Goal: Information Seeking & Learning: Learn about a topic

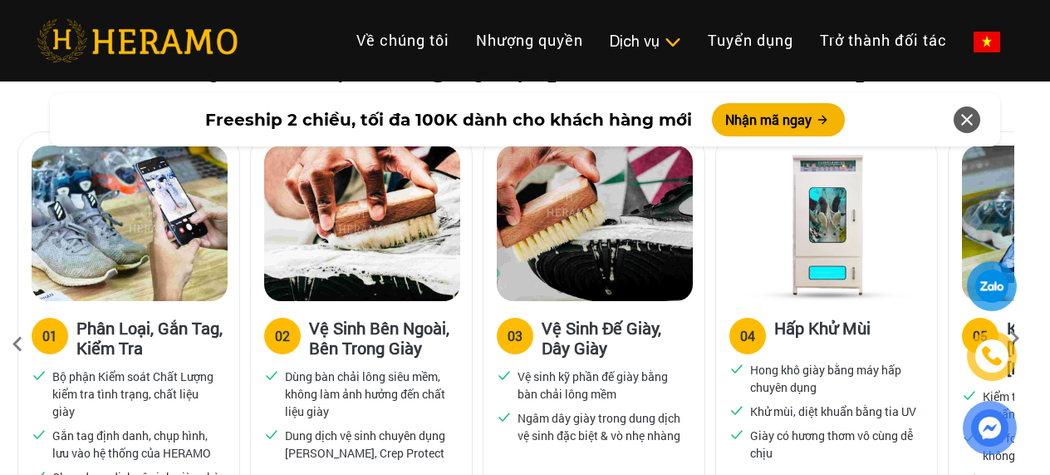
scroll to position [1247, 9]
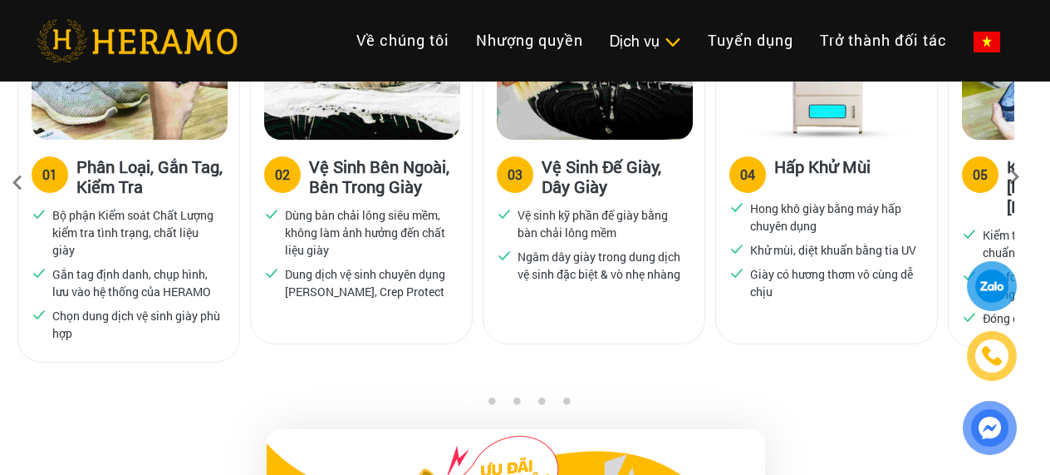
click at [1010, 177] on icon at bounding box center [1015, 182] width 30 height 11
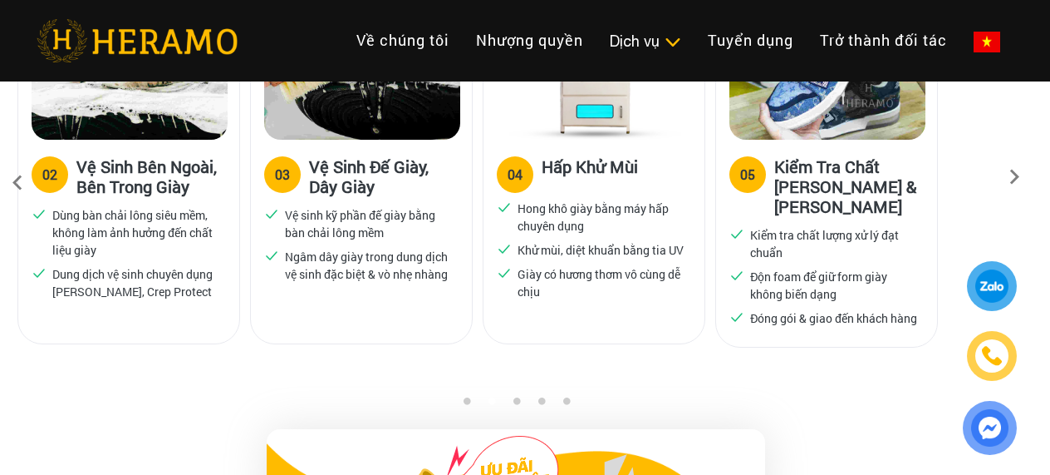
click at [1010, 177] on icon at bounding box center [1015, 182] width 30 height 11
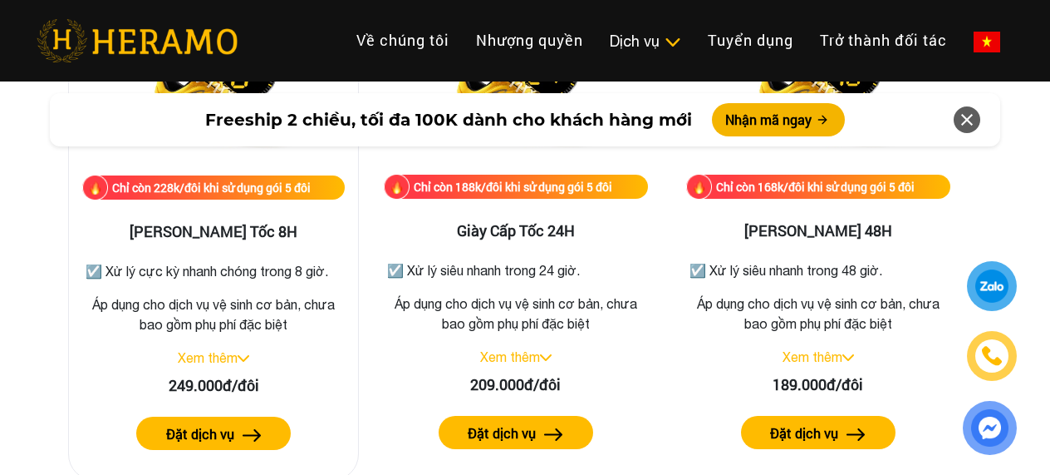
scroll to position [2992, 9]
click at [223, 357] on link "Xem thêm" at bounding box center [208, 357] width 60 height 15
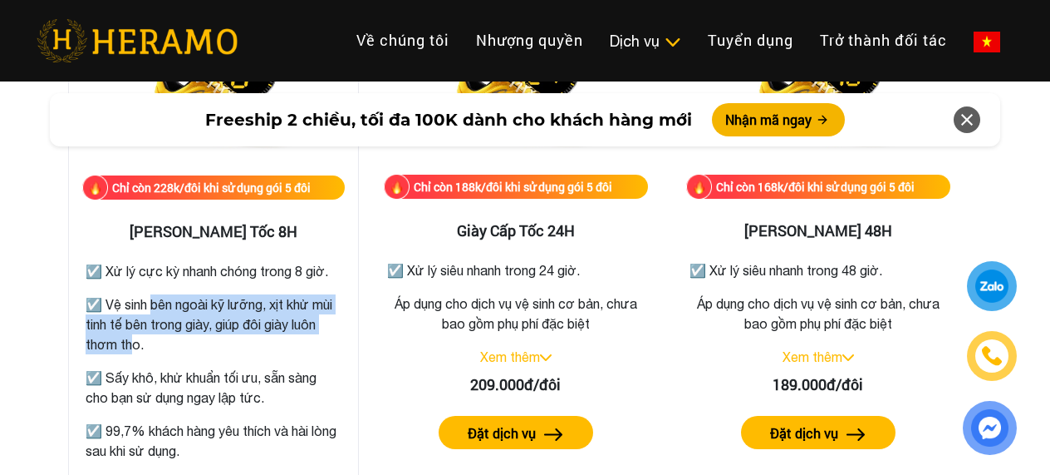
drag, startPoint x: 149, startPoint y: 307, endPoint x: 153, endPoint y: 350, distance: 43.4
click at [153, 350] on p "☑️ Vệ sinh bên ngoài kỹ lưỡng, xịt khử mùi tinh tế bên trong giày, giúp đôi già…" at bounding box center [214, 324] width 256 height 60
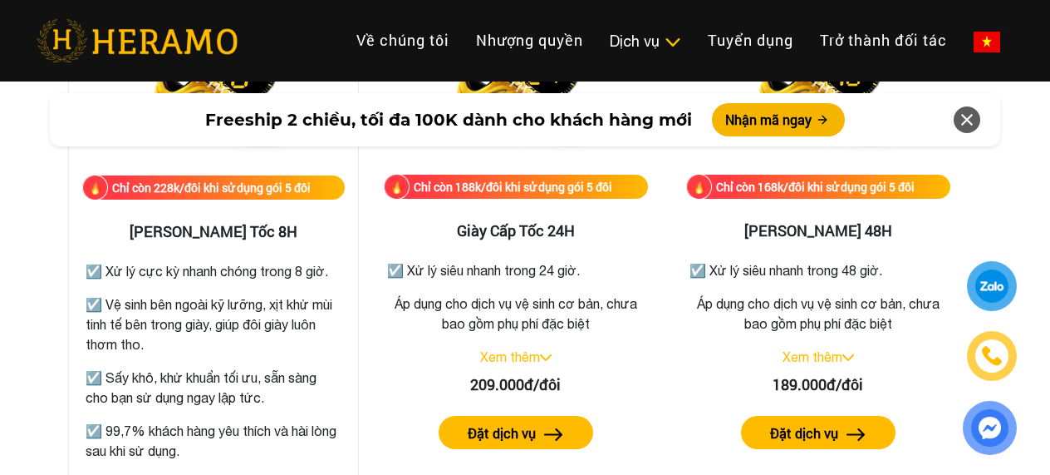
click at [178, 352] on p "☑️ Vệ sinh bên ngoài kỹ lưỡng, xịt khử mùi tinh tế bên trong giày, giúp đôi già…" at bounding box center [214, 324] width 256 height 60
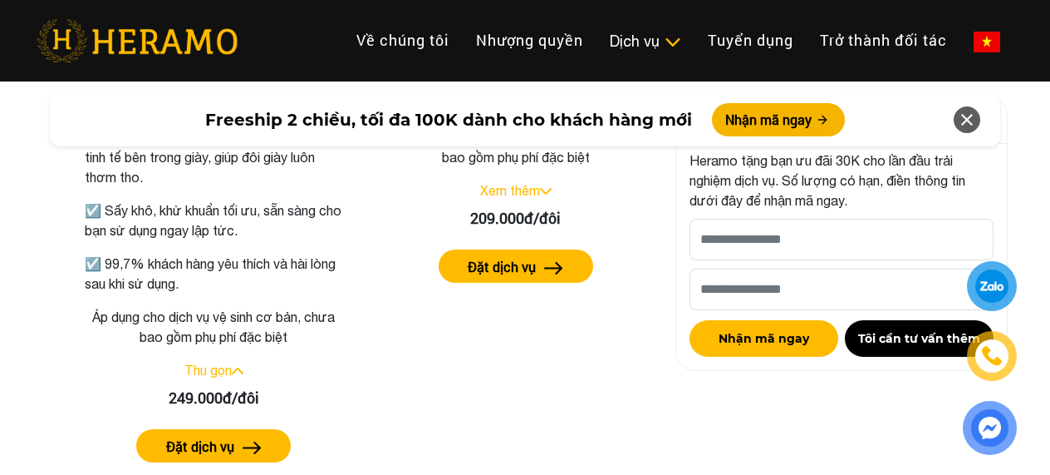
scroll to position [3158, 9]
click at [534, 189] on link "Xem thêm" at bounding box center [510, 191] width 60 height 15
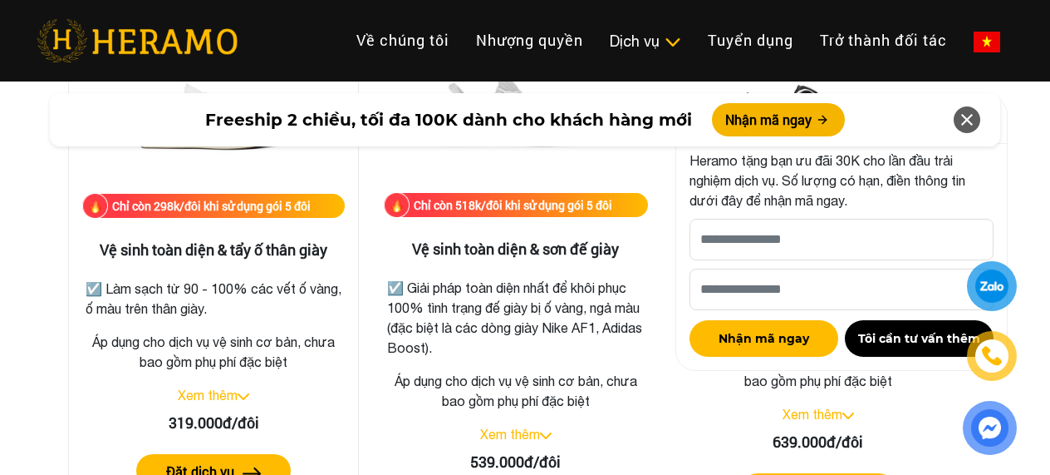
scroll to position [3740, 9]
click at [193, 393] on link "Xem thêm" at bounding box center [208, 394] width 60 height 15
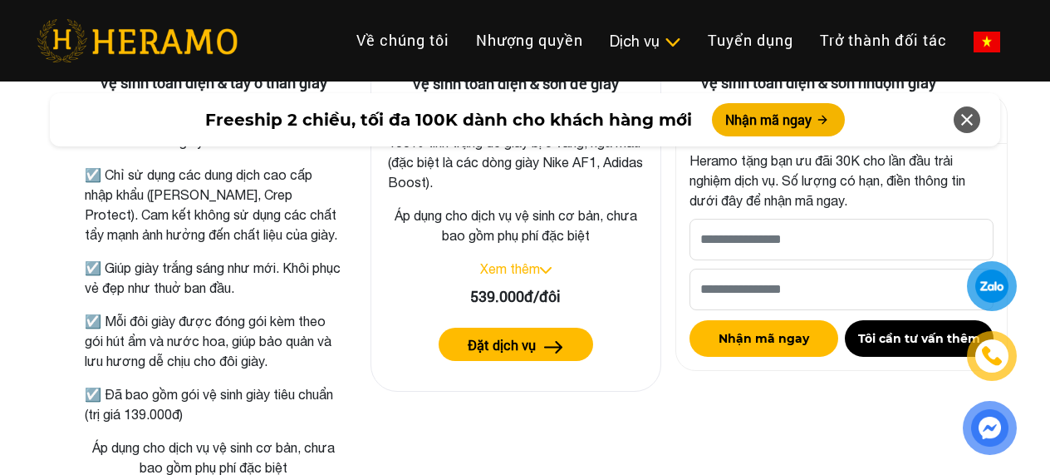
scroll to position [3906, 9]
click at [520, 268] on link "Xem thêm" at bounding box center [510, 268] width 60 height 15
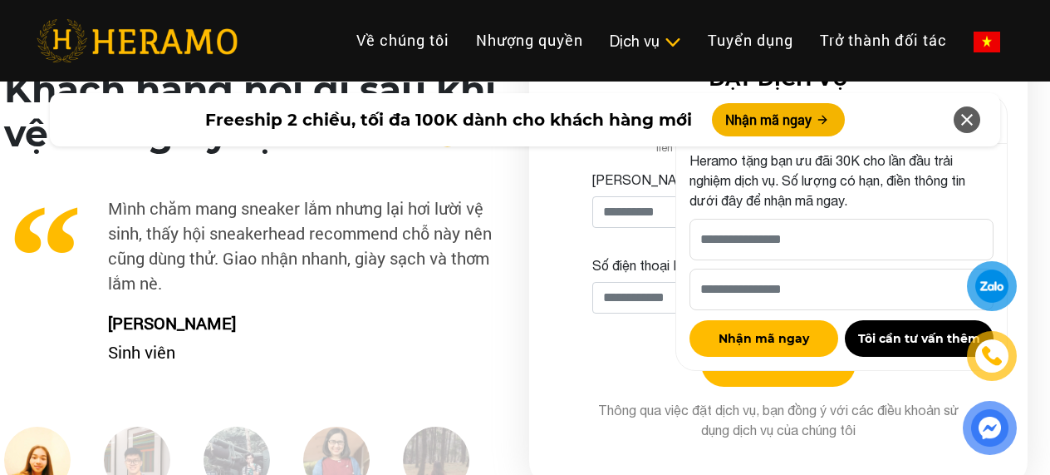
scroll to position [4571, 9]
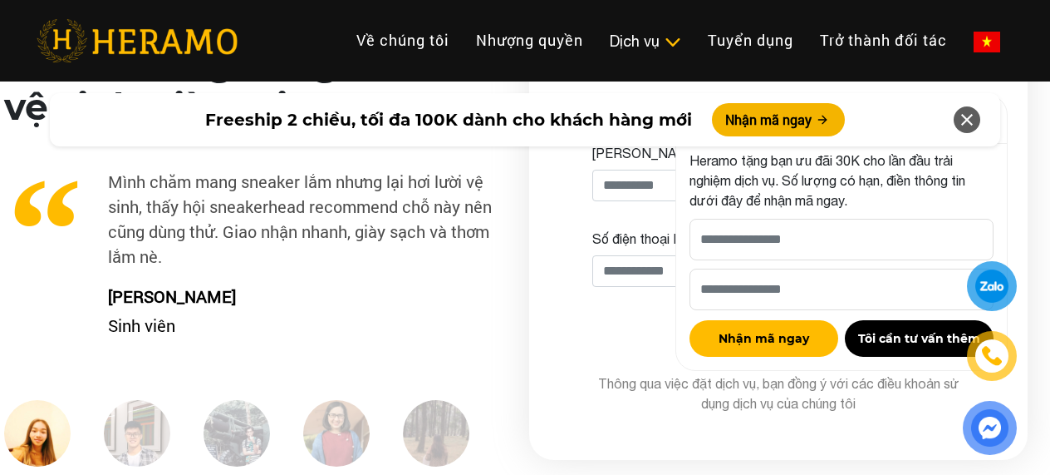
click at [967, 116] on icon at bounding box center [967, 120] width 20 height 30
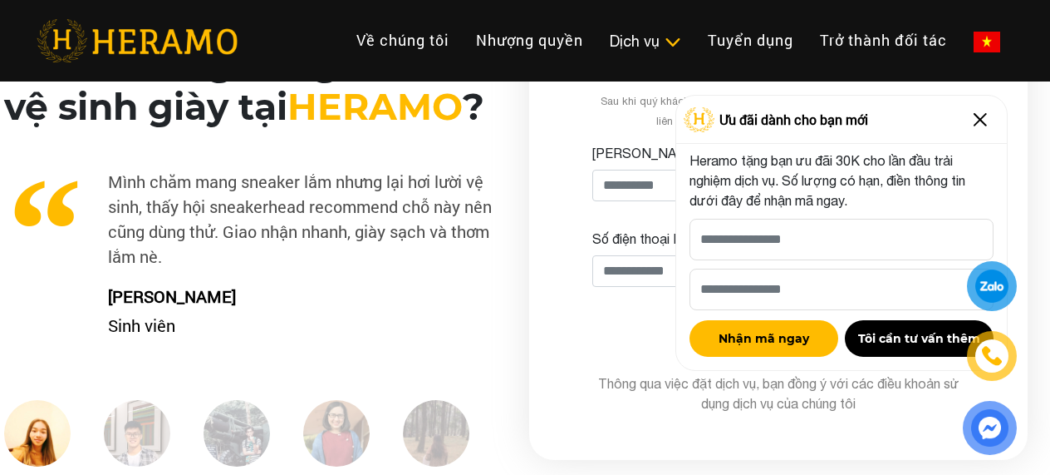
click at [977, 123] on img at bounding box center [980, 119] width 27 height 27
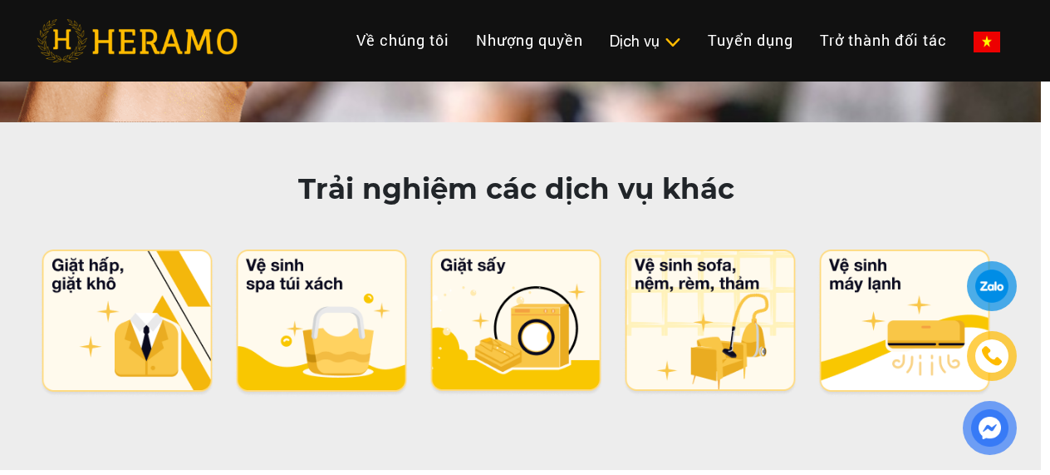
scroll to position [8310, 9]
